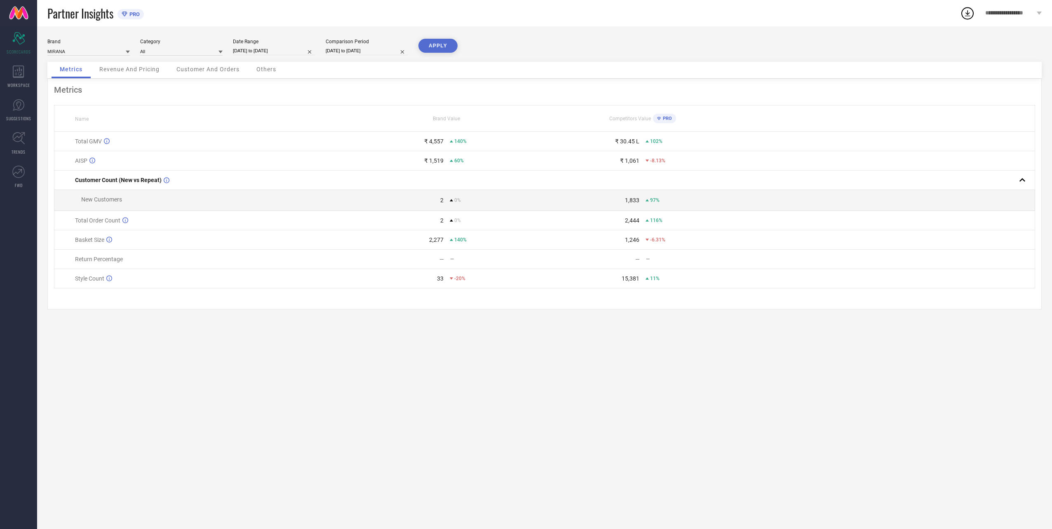
select select "7"
select select "2025"
select select "8"
select select "2025"
click at [278, 49] on input "[DATE] to [DATE]" at bounding box center [274, 51] width 82 height 9
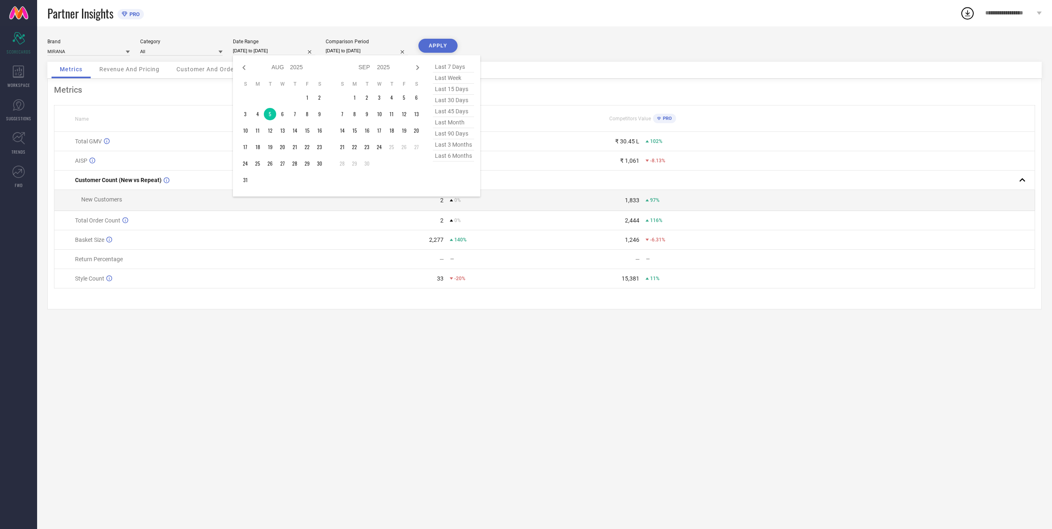
click at [297, 293] on div "Metrics Name Brand Value Competitors Value PRO Total GMV ₹ 4,557 140% ₹ 30.45 L…" at bounding box center [544, 194] width 995 height 231
click at [276, 51] on input "[DATE] to [DATE]" at bounding box center [274, 51] width 82 height 9
select select "7"
select select "2025"
select select "8"
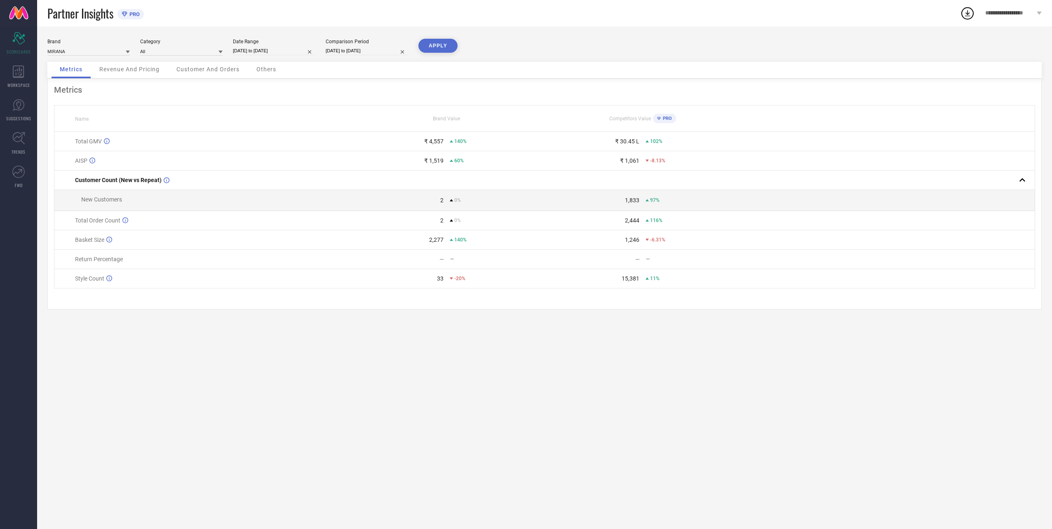
select select "2025"
click at [381, 148] on td "24" at bounding box center [379, 147] width 12 height 12
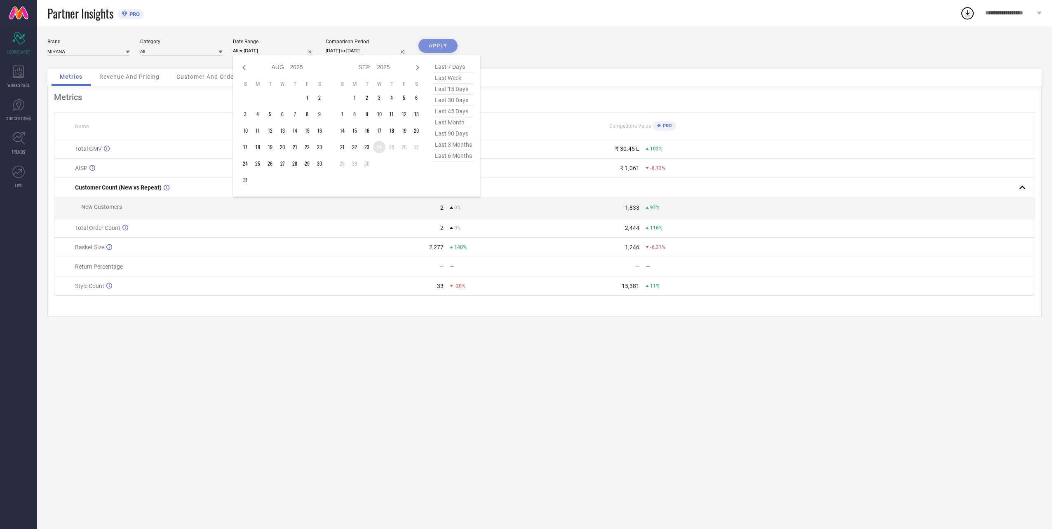
type input "[DATE] to [DATE]"
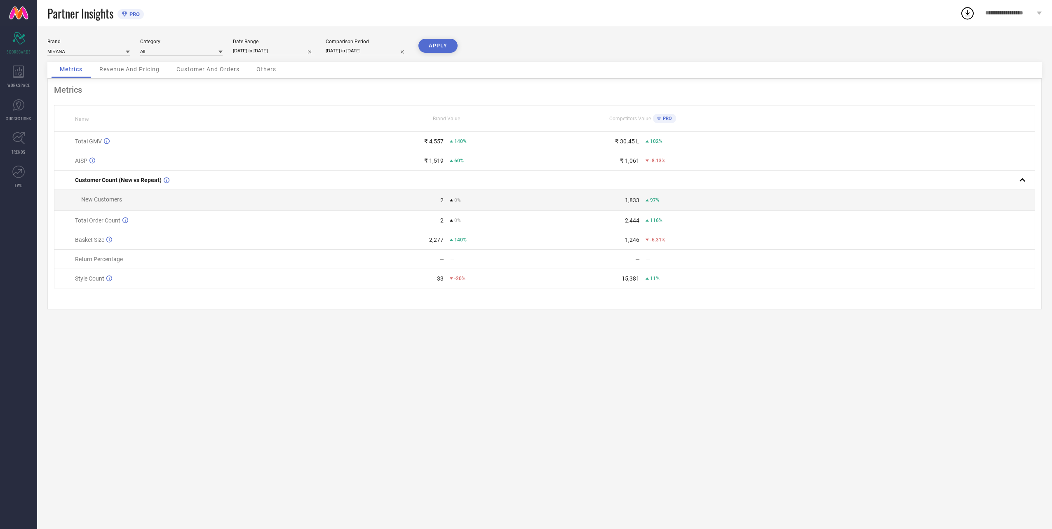
select select "7"
select select "2024"
select select "8"
select select "2024"
click at [358, 51] on input "[DATE] to [DATE]" at bounding box center [367, 51] width 82 height 9
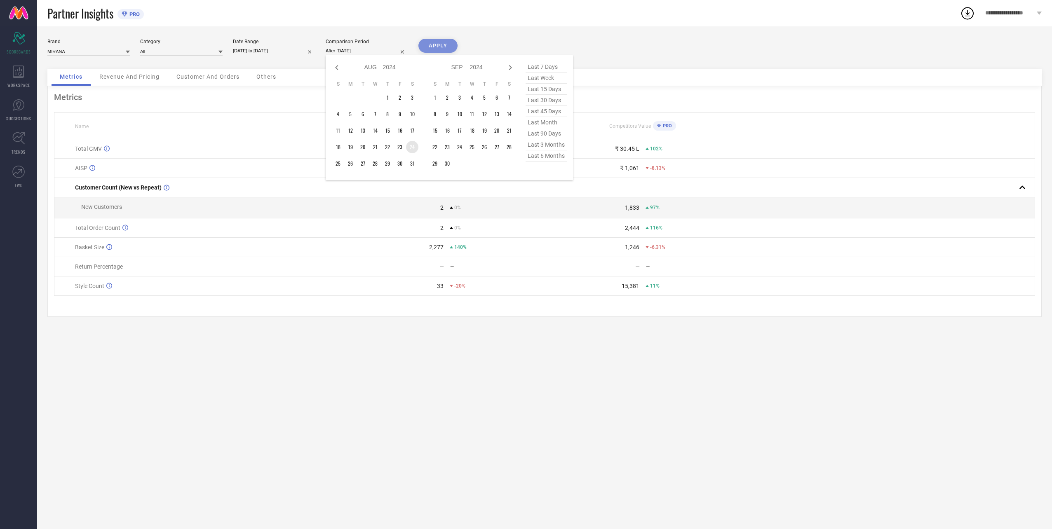
click at [413, 149] on td "24" at bounding box center [412, 147] width 12 height 12
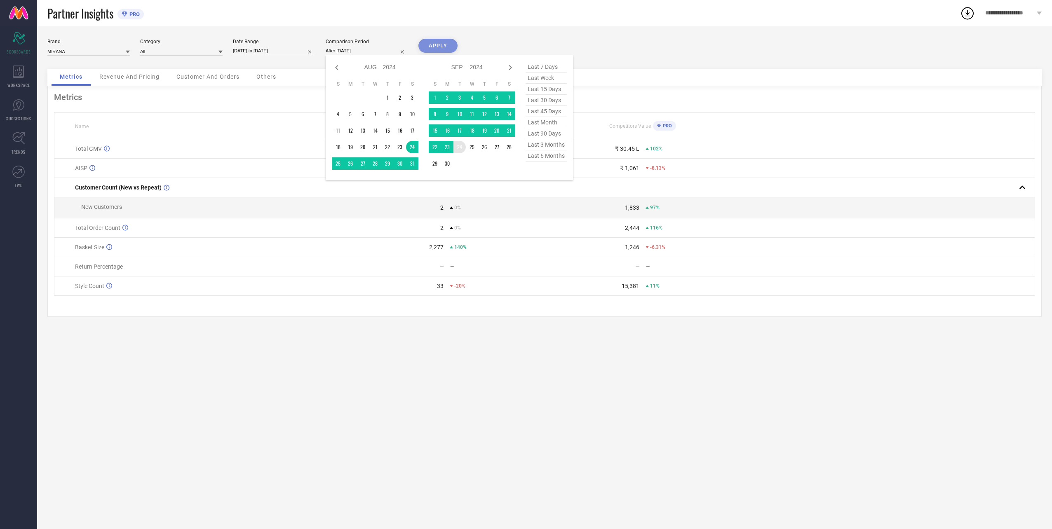
type input "[DATE] to [DATE]"
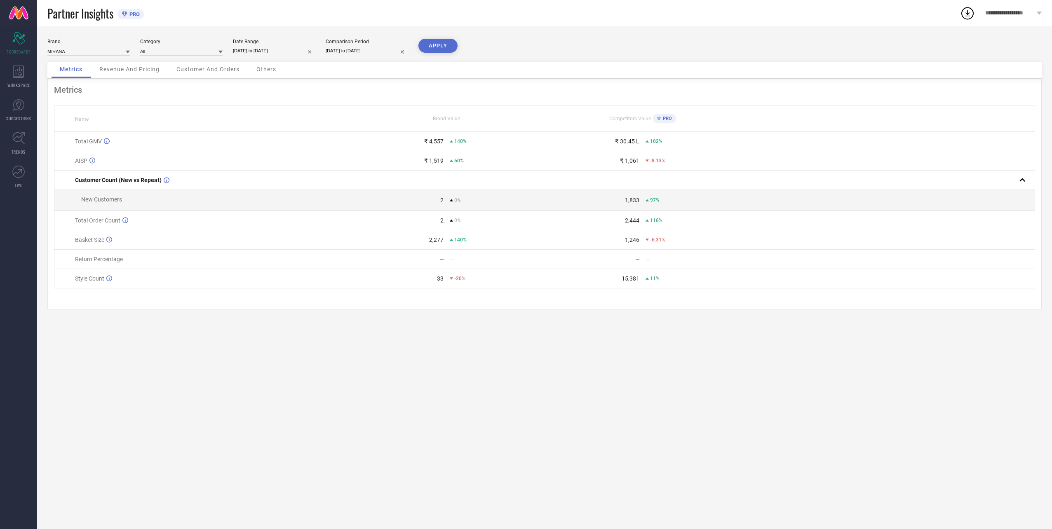
click at [366, 56] on div "Brand MIRANA Category All Date Range [DATE] to [DATE] Comparison Period [DATE] …" at bounding box center [544, 50] width 995 height 23
click at [371, 50] on input "[DATE] to [DATE]" at bounding box center [367, 51] width 82 height 9
select select "7"
select select "2024"
select select "8"
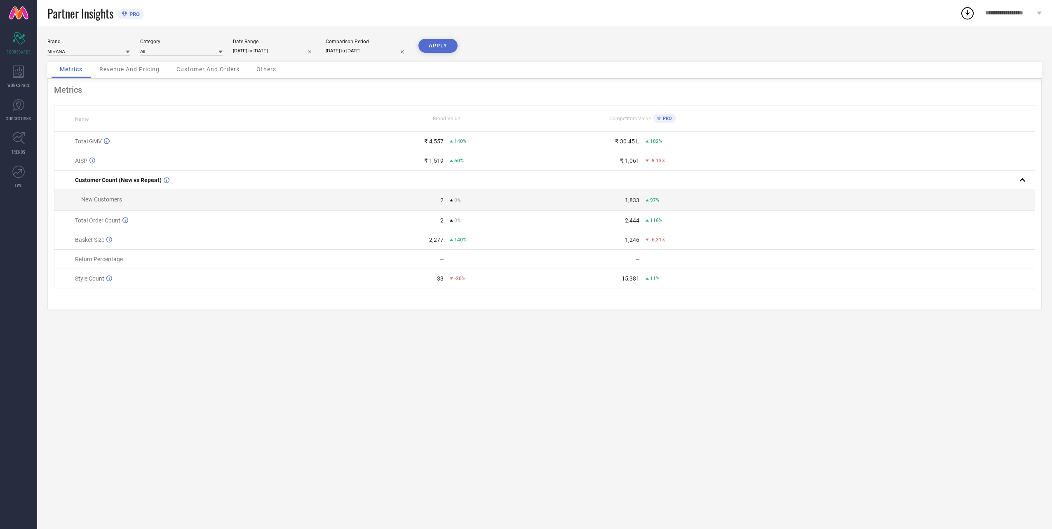
select select "2024"
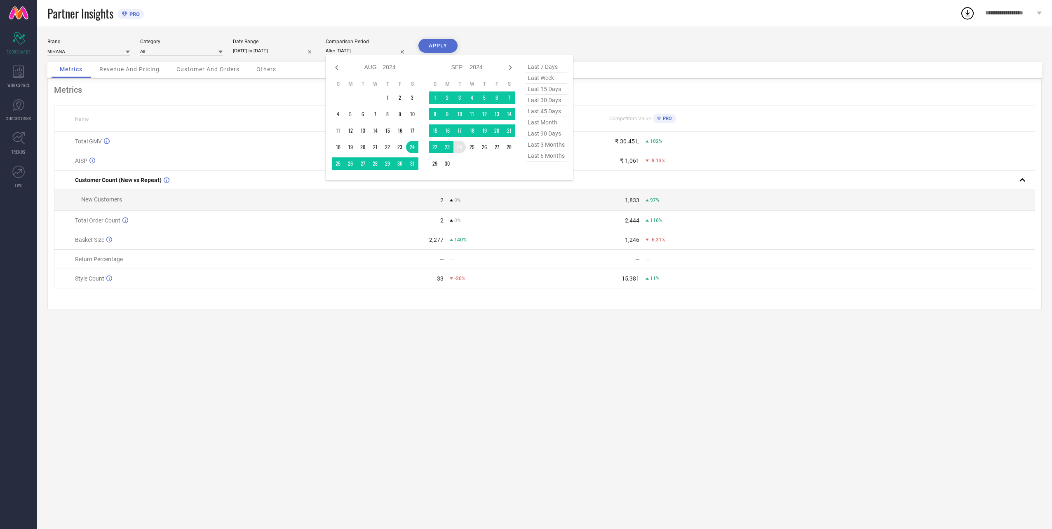
click at [461, 147] on td "24" at bounding box center [460, 147] width 12 height 12
type input "[DATE] to [DATE]"
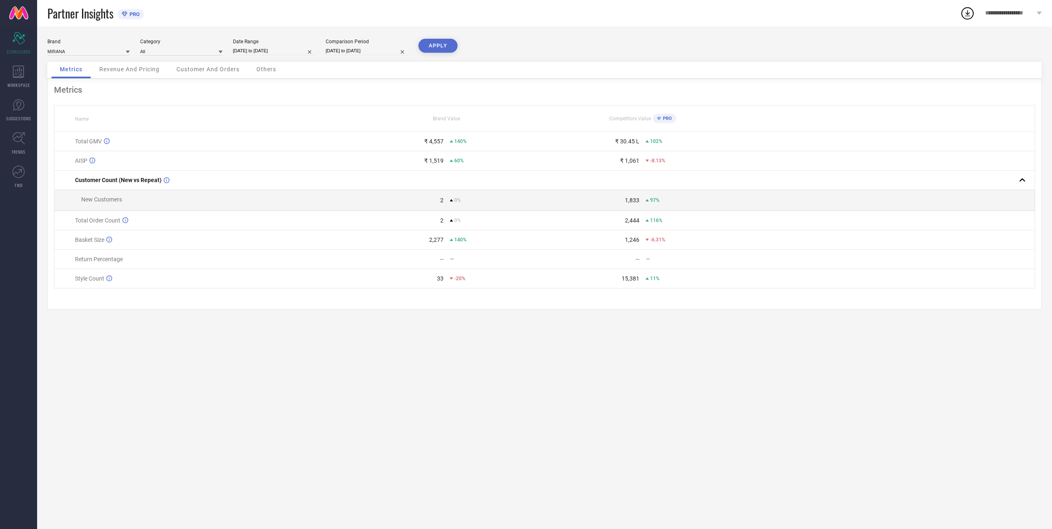
click at [440, 42] on button "APPLY" at bounding box center [438, 46] width 39 height 14
